Goal: Task Accomplishment & Management: Use online tool/utility

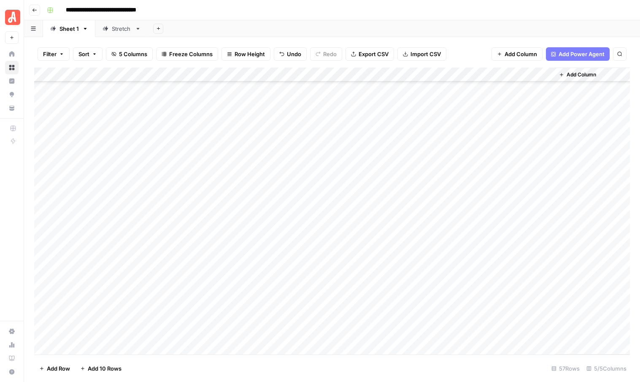
scroll to position [559, 0]
click at [347, 261] on div "Add Column" at bounding box center [332, 211] width 596 height 287
click at [343, 277] on div "Add Column" at bounding box center [332, 211] width 596 height 287
click at [343, 287] on div "Add Column" at bounding box center [332, 211] width 596 height 287
click at [526, 358] on span "Reload" at bounding box center [528, 357] width 17 height 8
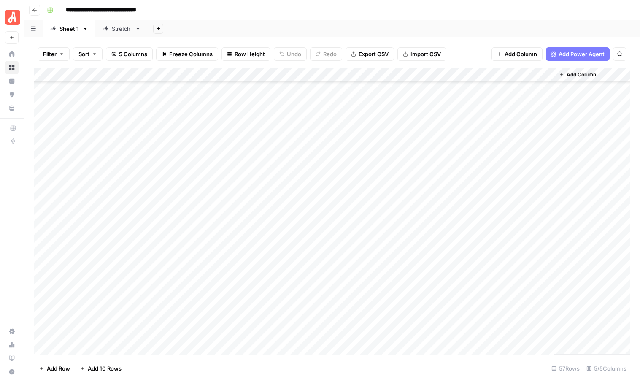
scroll to position [559, 0]
click at [346, 302] on div "Add Column" at bounding box center [332, 211] width 596 height 287
click at [343, 318] on div "Add Column" at bounding box center [332, 211] width 596 height 287
click at [343, 303] on div "Add Column" at bounding box center [332, 211] width 596 height 287
click at [395, 262] on div "Add Column" at bounding box center [332, 211] width 596 height 287
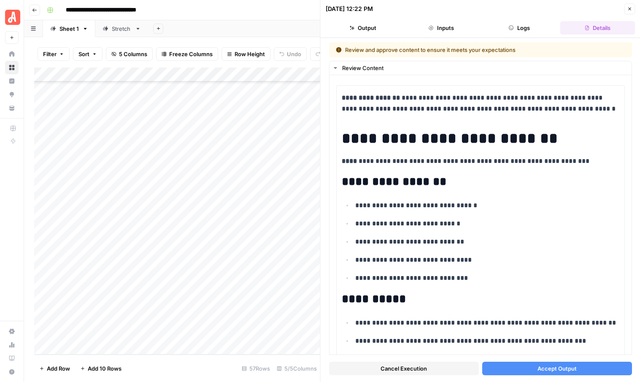
click at [534, 364] on button "Accept Output" at bounding box center [557, 369] width 150 height 14
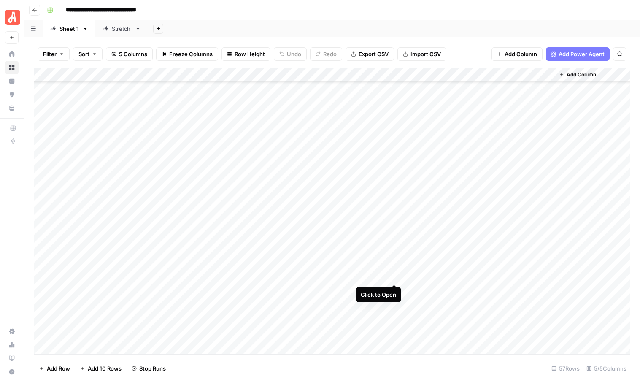
click at [395, 275] on div "Add Column" at bounding box center [332, 211] width 596 height 287
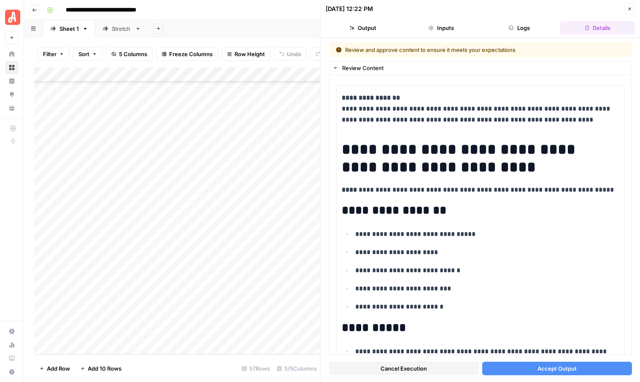
click at [540, 371] on span "Accept Output" at bounding box center [556, 368] width 39 height 8
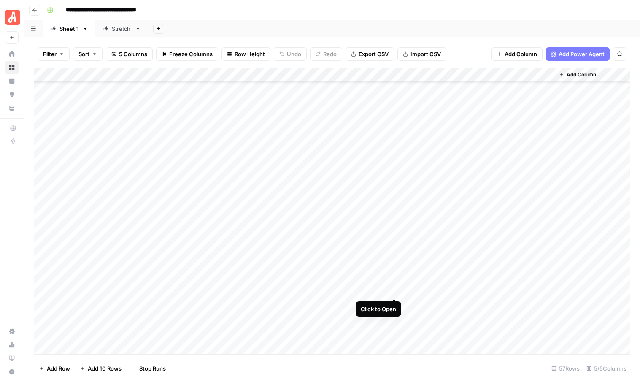
click at [396, 289] on div "Add Column" at bounding box center [332, 211] width 596 height 287
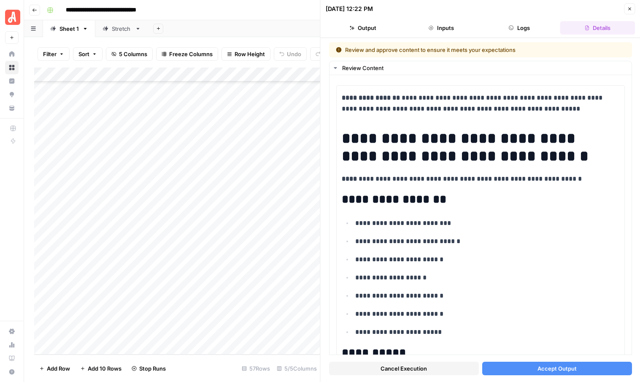
click at [568, 370] on span "Accept Output" at bounding box center [556, 368] width 39 height 8
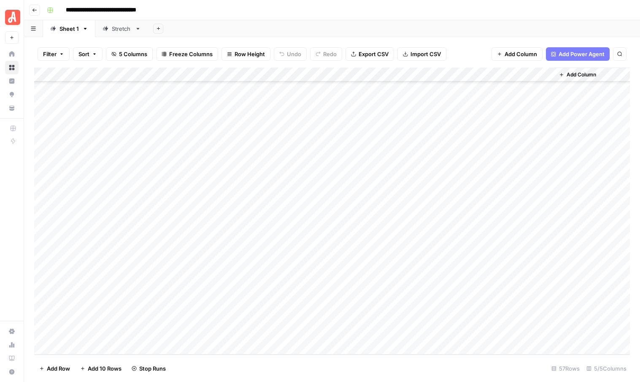
click at [394, 304] on div "Add Column" at bounding box center [332, 211] width 596 height 287
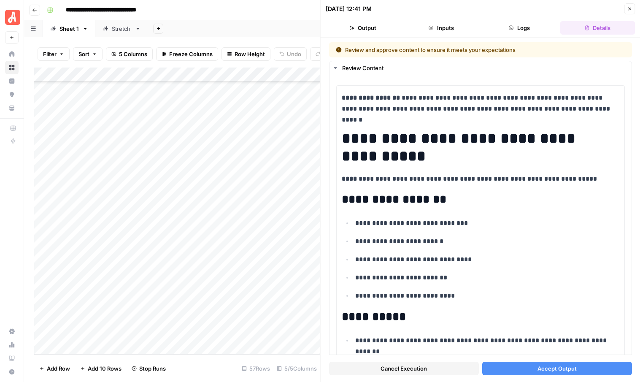
click at [552, 369] on span "Accept Output" at bounding box center [556, 368] width 39 height 8
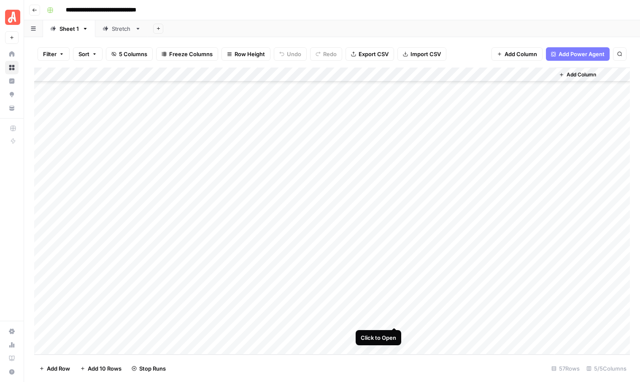
click at [393, 317] on div "Add Column" at bounding box center [332, 211] width 596 height 287
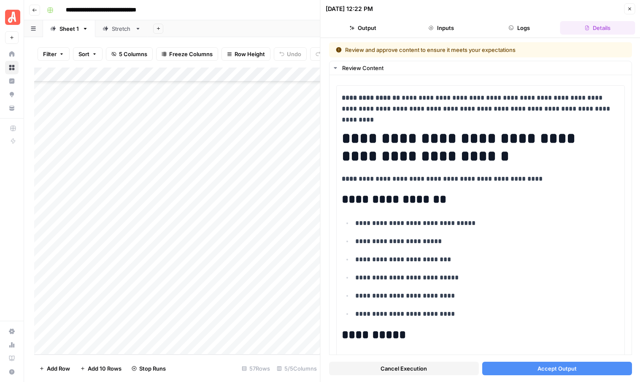
click at [531, 366] on button "Accept Output" at bounding box center [557, 369] width 150 height 14
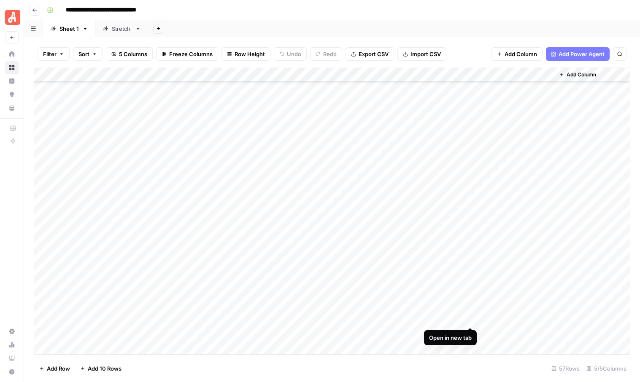
click at [468, 316] on div "Add Column" at bounding box center [332, 211] width 596 height 287
